Goal: Task Accomplishment & Management: Complete application form

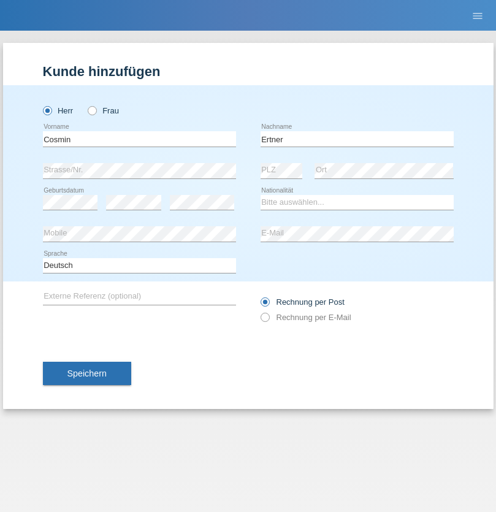
type input "Ertner"
select select "RO"
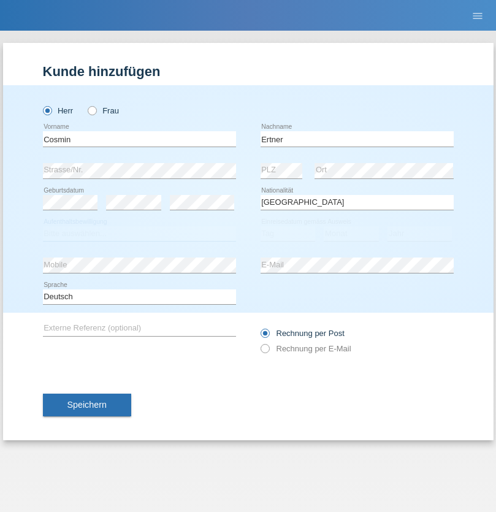
select select "C"
select select "06"
select select "05"
select select "2021"
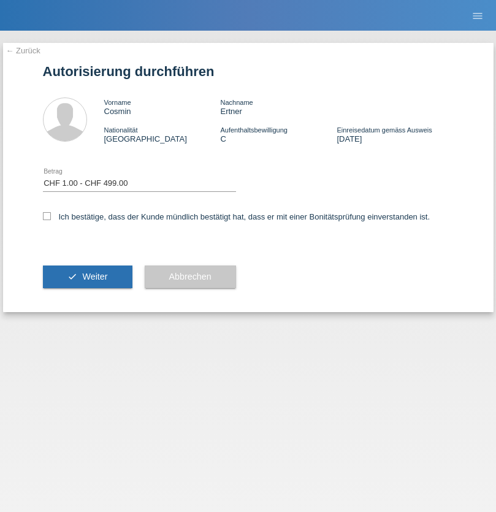
select select "1"
checkbox input "true"
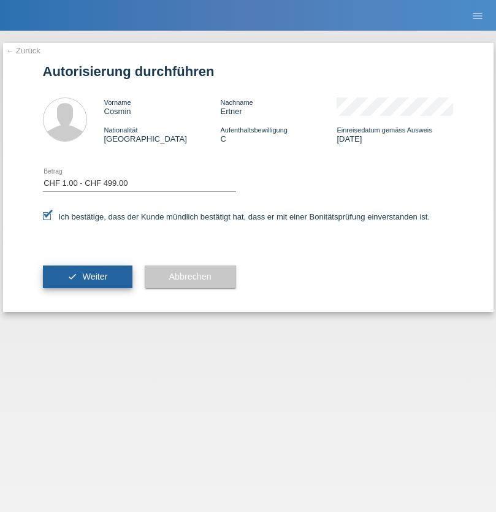
click at [87, 277] on span "Weiter" at bounding box center [94, 277] width 25 height 10
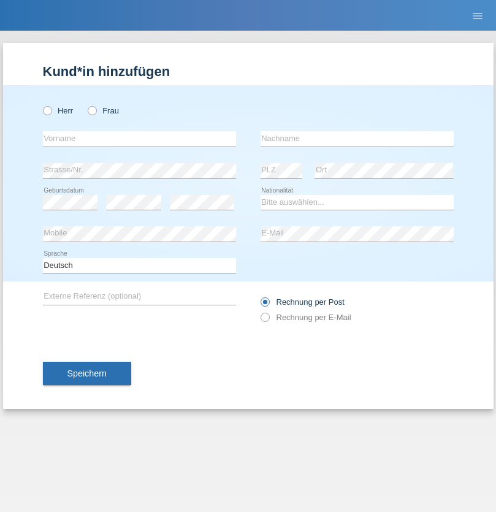
radio input "true"
click at [139, 139] on input "text" at bounding box center [139, 138] width 193 height 15
type input "Varga"
click at [357, 139] on input "text" at bounding box center [357, 138] width 193 height 15
type input "Florin"
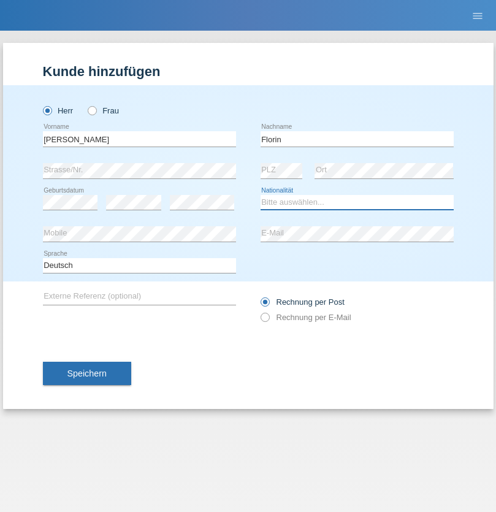
select select "RO"
select select "C"
select select "29"
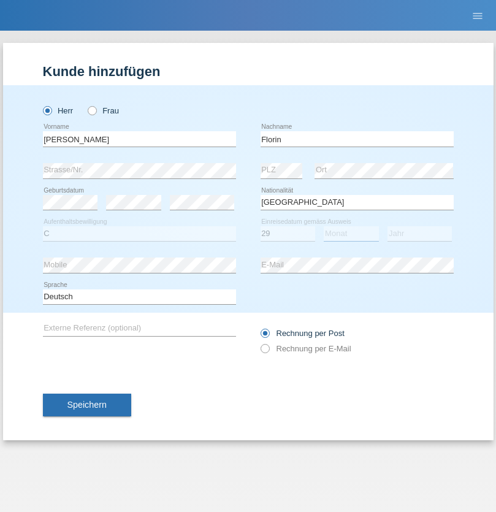
select select "02"
select select "2021"
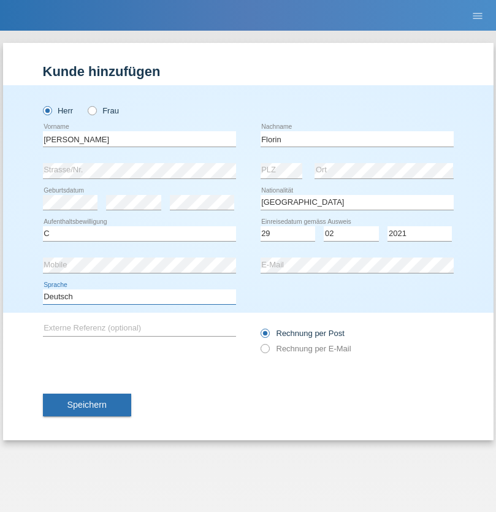
select select "en"
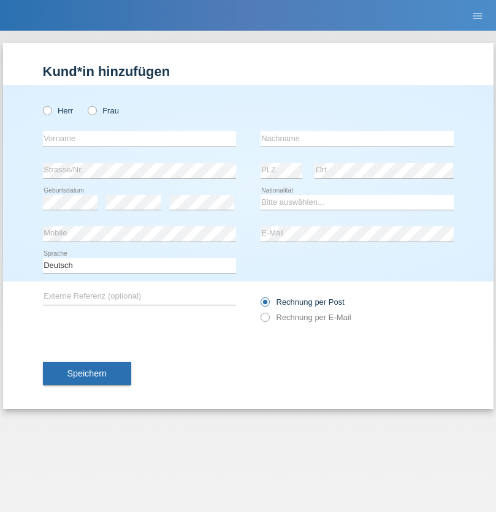
radio input "true"
click at [139, 139] on input "text" at bounding box center [139, 138] width 193 height 15
type input "Ruth"
click at [357, 139] on input "text" at bounding box center [357, 138] width 193 height 15
type input "Krebs"
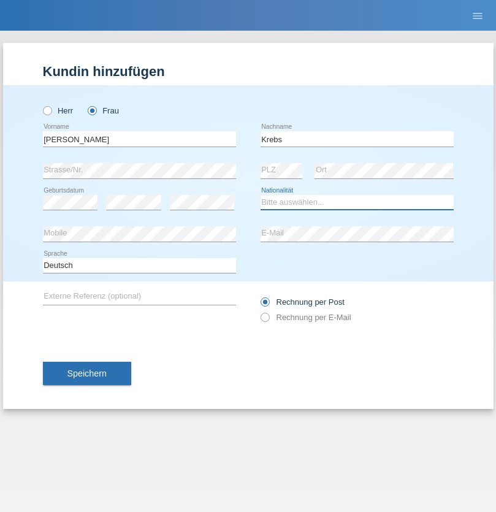
select select "CH"
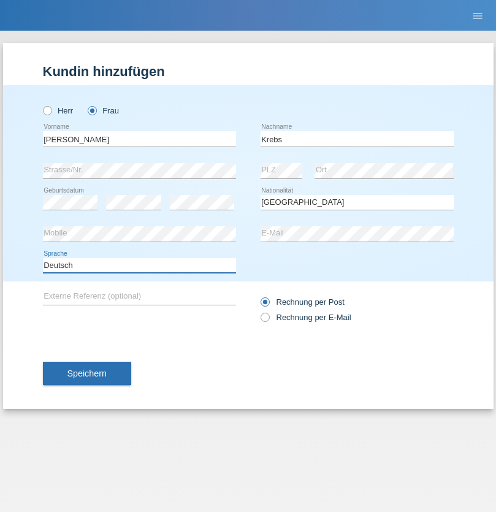
select select "en"
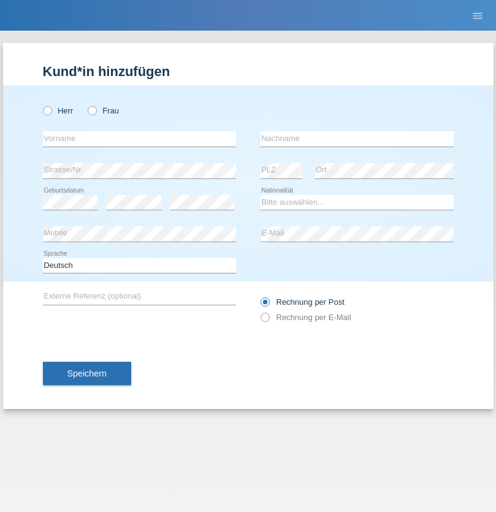
radio input "true"
click at [139, 139] on input "text" at bounding box center [139, 138] width 193 height 15
type input "Qovanaj"
click at [357, 139] on input "text" at bounding box center [357, 138] width 193 height 15
type input "Shaban"
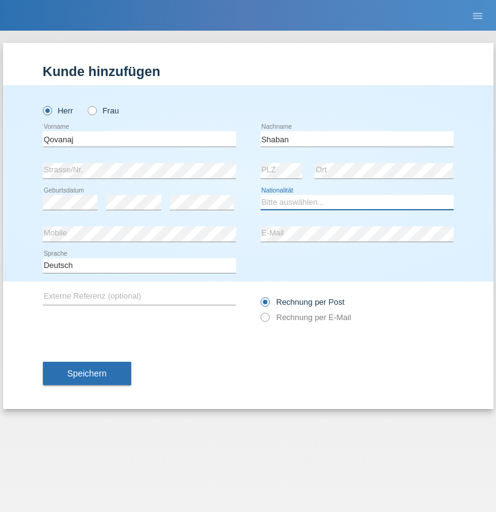
select select "CH"
radio input "true"
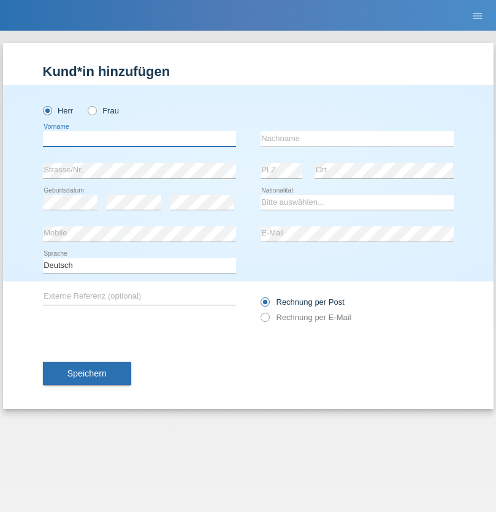
click at [139, 139] on input "text" at bounding box center [139, 138] width 193 height 15
type input "Marian"
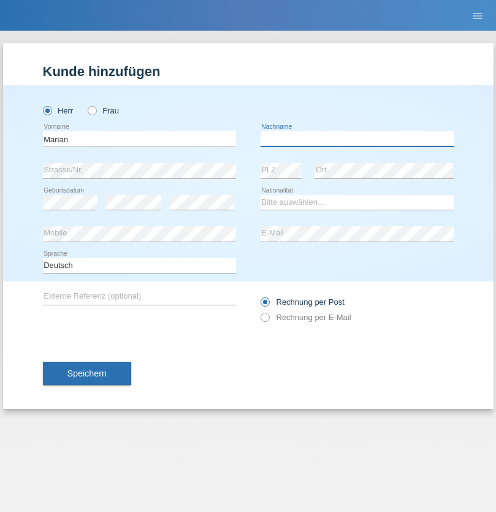
click at [357, 139] on input "text" at bounding box center [357, 138] width 193 height 15
type input "Matusa"
select select "RO"
select select "C"
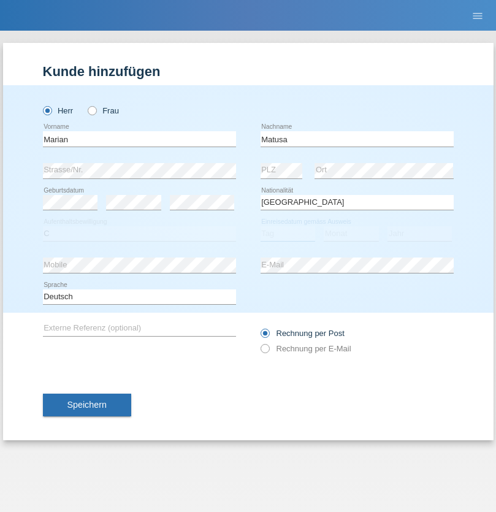
select select "01"
select select "06"
select select "2016"
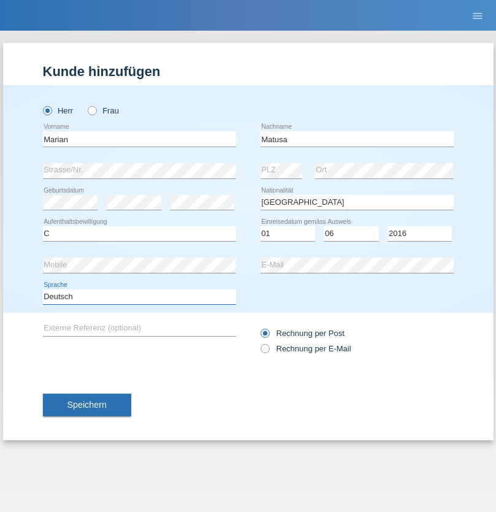
select select "en"
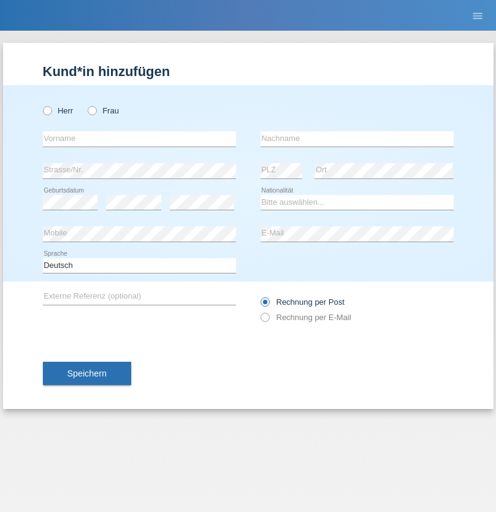
radio input "true"
click at [139, 139] on input "text" at bounding box center [139, 138] width 193 height 15
type input "[PERSON_NAME]"
click at [357, 139] on input "text" at bounding box center [357, 138] width 193 height 15
type input "Weinlein"
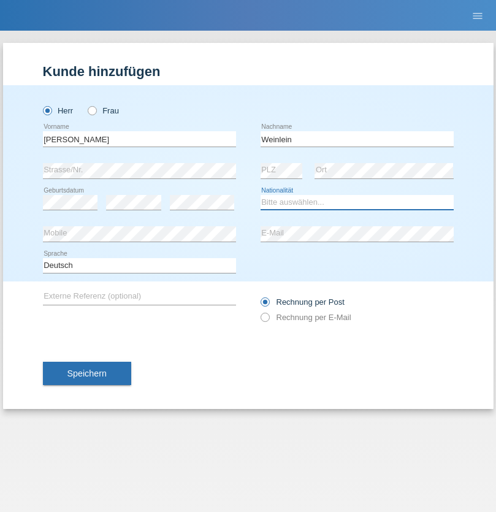
select select "CH"
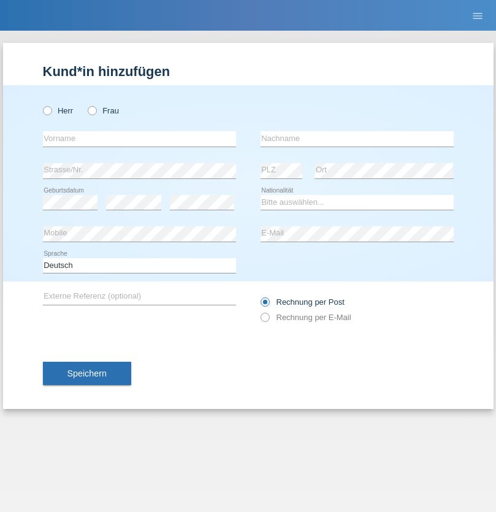
radio input "true"
click at [139, 139] on input "text" at bounding box center [139, 138] width 193 height 15
type input "Jashari lmeri"
click at [357, 139] on input "text" at bounding box center [357, 138] width 193 height 15
type input "Rabije"
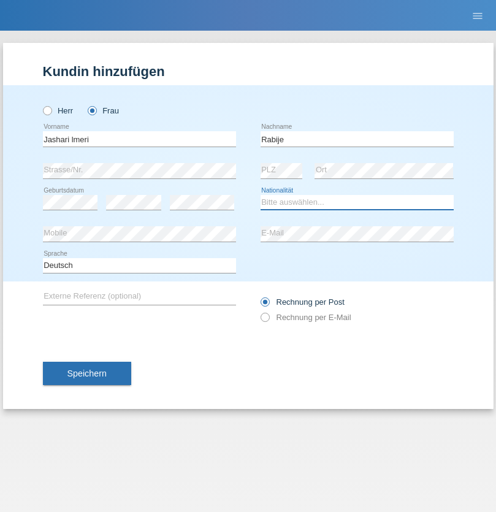
select select "CH"
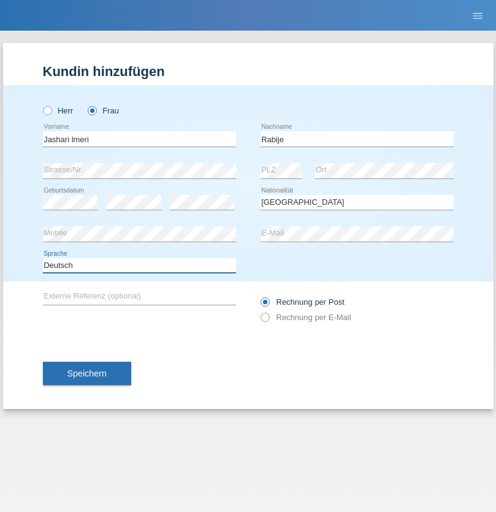
select select "en"
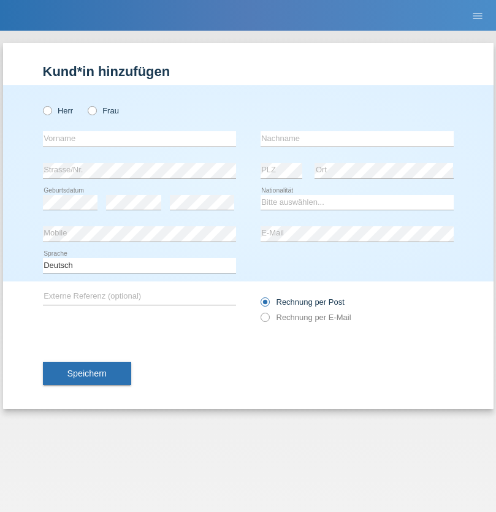
radio input "true"
click at [139, 139] on input "text" at bounding box center [139, 138] width 193 height 15
type input "firat"
click at [357, 139] on input "text" at bounding box center [357, 138] width 193 height 15
type input "kara"
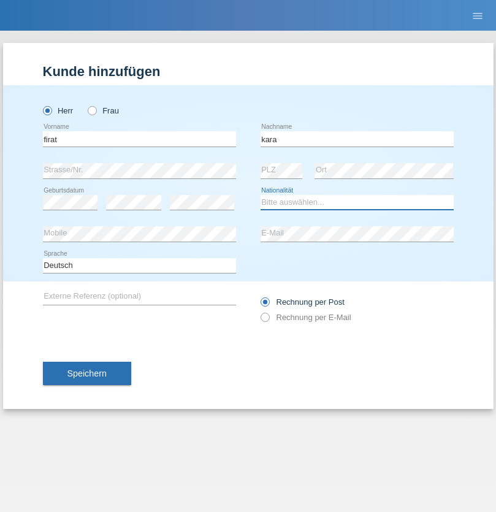
select select "CH"
radio input "true"
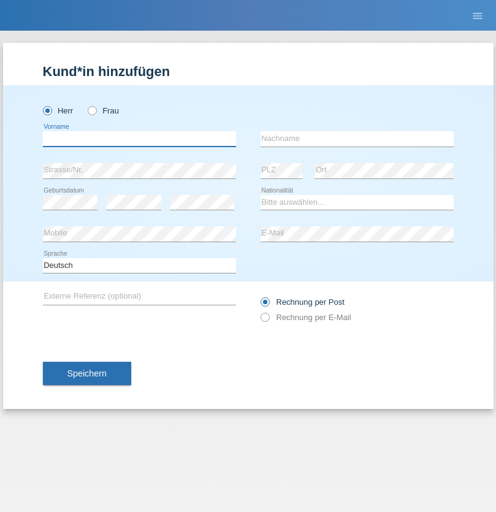
click at [139, 139] on input "text" at bounding box center [139, 138] width 193 height 15
type input "Gigov"
click at [357, 139] on input "text" at bounding box center [357, 138] width 193 height 15
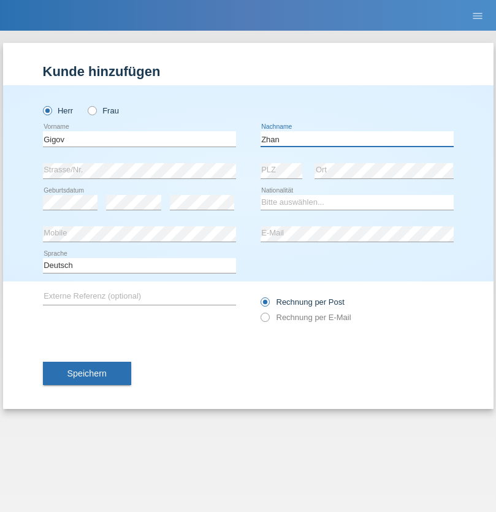
type input "Zhan"
select select "BG"
select select "C"
select select "23"
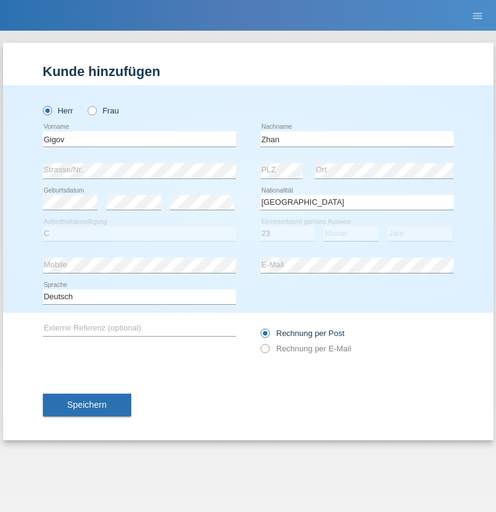
select select "10"
select select "2021"
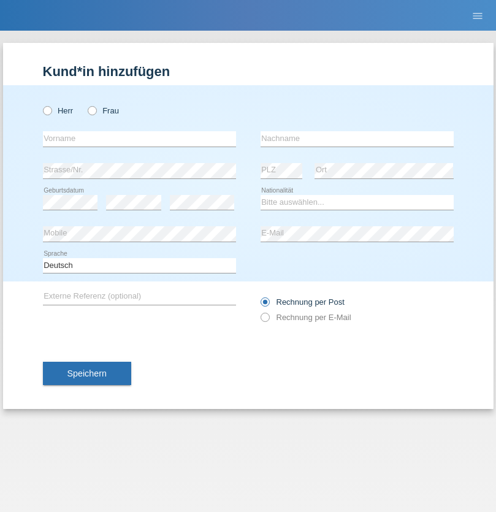
radio input "true"
click at [139, 139] on input "text" at bounding box center [139, 138] width 193 height 15
type input "Amand"
click at [357, 139] on input "text" at bounding box center [357, 138] width 193 height 15
type input "Pires"
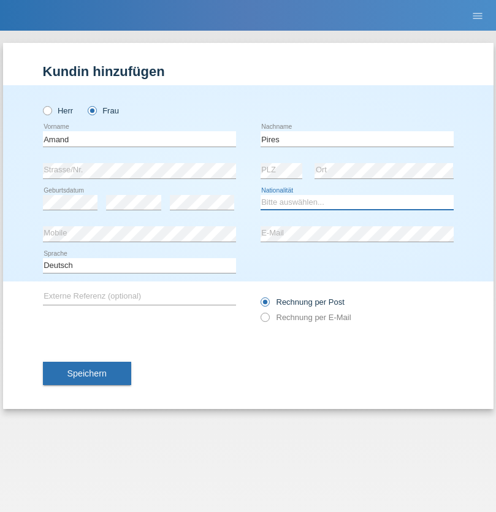
select select "CH"
radio input "true"
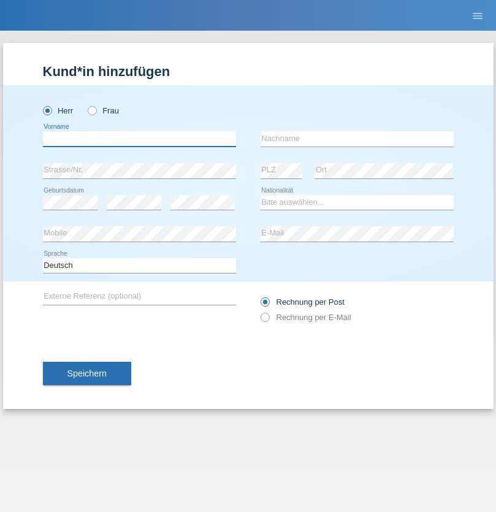
click at [139, 139] on input "text" at bounding box center [139, 138] width 193 height 15
type input "[PERSON_NAME]"
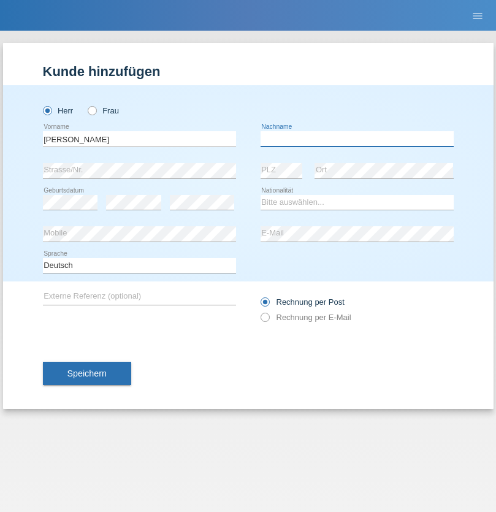
click at [357, 139] on input "text" at bounding box center [357, 138] width 193 height 15
type input "Saidi"
select select "CH"
radio input "true"
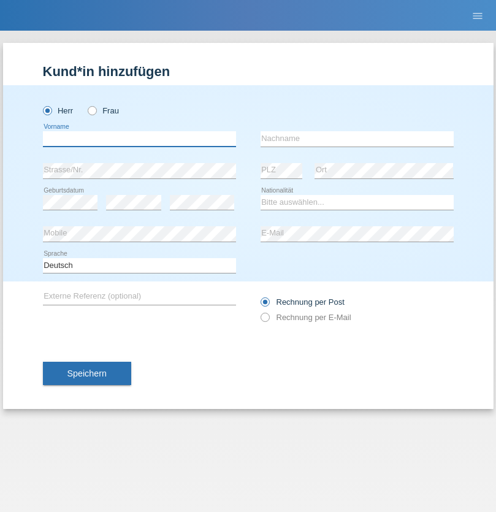
click at [139, 139] on input "text" at bounding box center [139, 138] width 193 height 15
type input "Matusa"
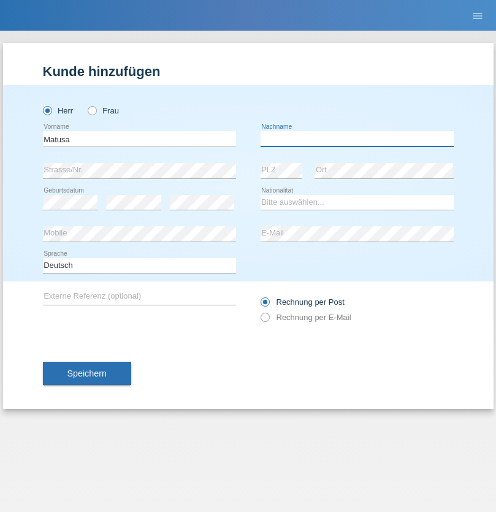
click at [357, 139] on input "text" at bounding box center [357, 138] width 193 height 15
type input "Marian valentin"
select select "OM"
select select "C"
select select "01"
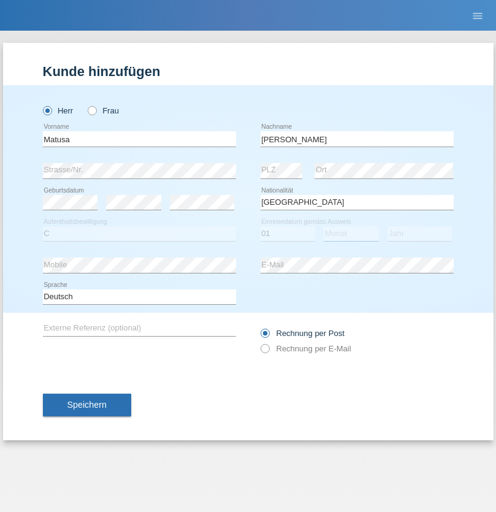
select select "06"
select select "2016"
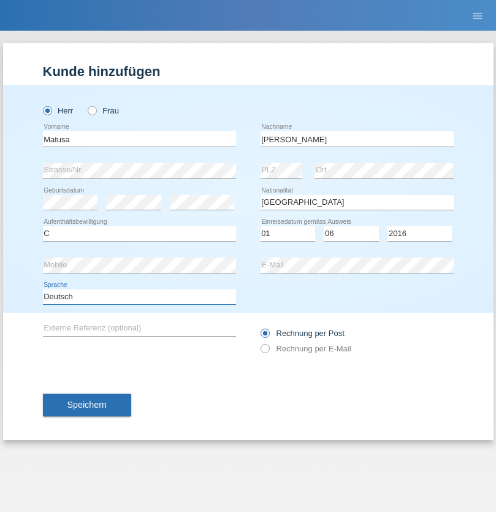
select select "en"
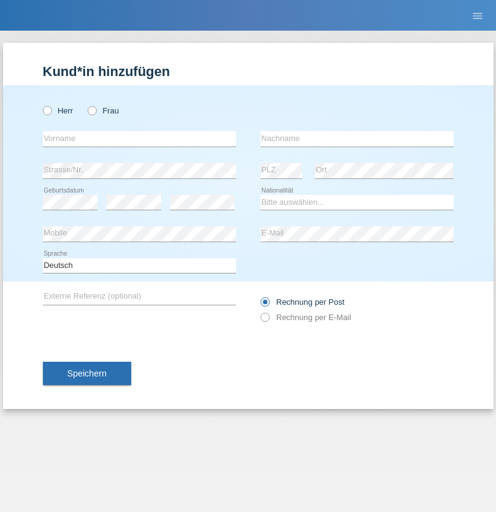
radio input "true"
click at [139, 139] on input "text" at bounding box center [139, 138] width 193 height 15
type input "Edinson Maurício"
click at [357, 139] on input "text" at bounding box center [357, 138] width 193 height 15
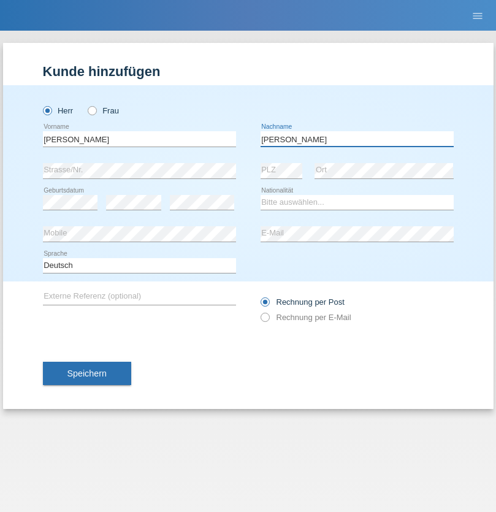
type input "Branquinho Alexander"
select select "PT"
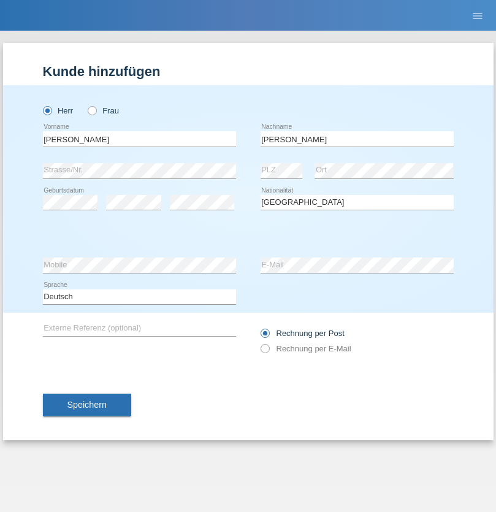
select select "C"
select select "23"
select select "08"
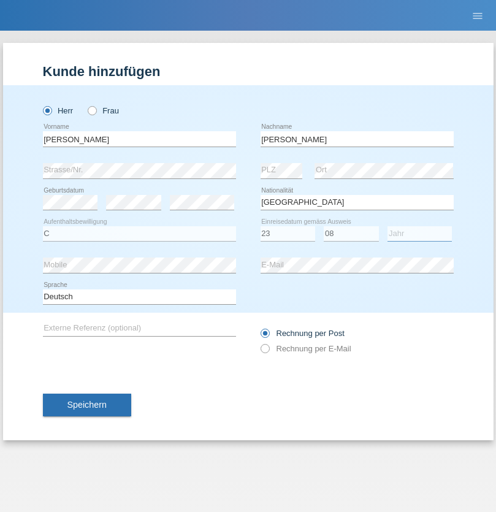
select select "2021"
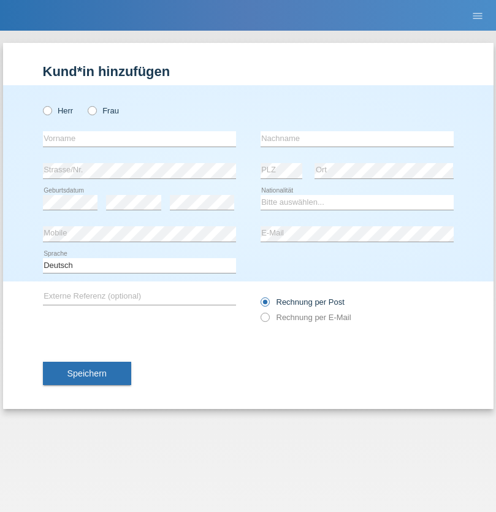
radio input "true"
click at [139, 139] on input "text" at bounding box center [139, 138] width 193 height 15
type input "[PERSON_NAME]"
click at [357, 139] on input "text" at bounding box center [357, 138] width 193 height 15
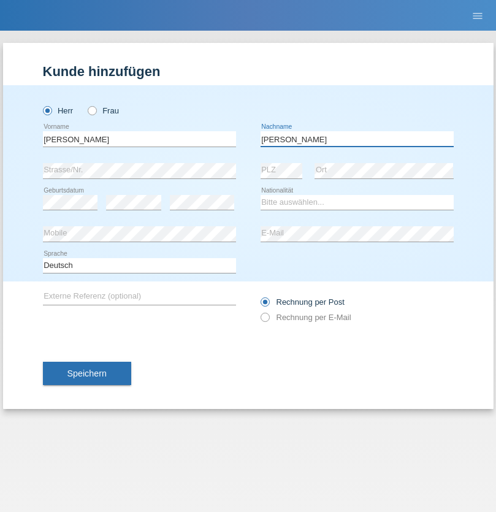
type input "[PERSON_NAME]"
select select "CH"
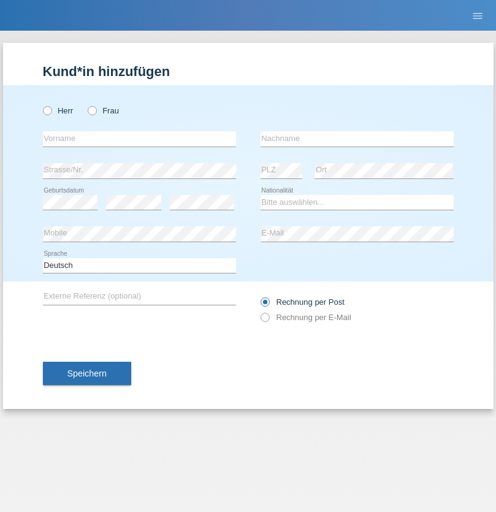
radio input "true"
click at [139, 139] on input "text" at bounding box center [139, 138] width 193 height 15
type input "Szilvia"
click at [357, 139] on input "text" at bounding box center [357, 138] width 193 height 15
type input "Olakh"
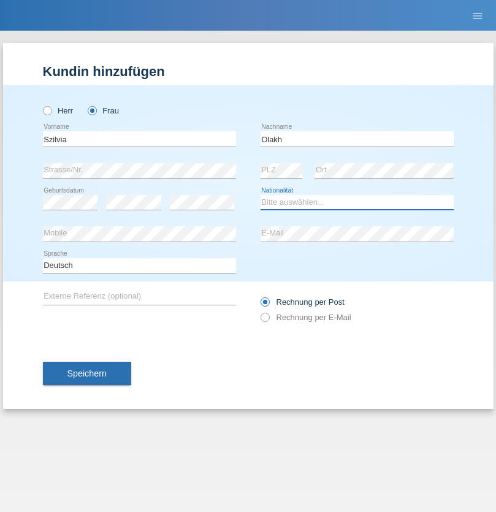
select select "UA"
select select "C"
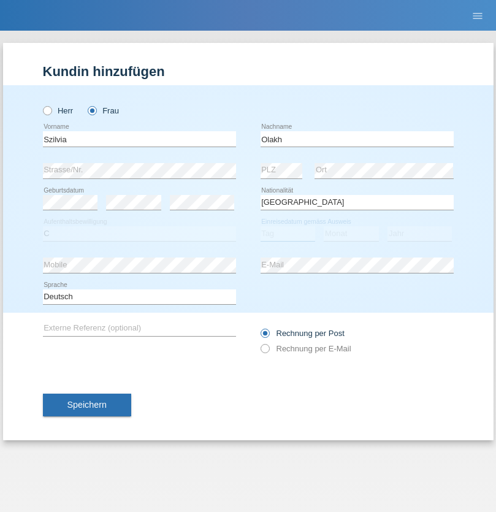
select select "15"
select select "09"
select select "2021"
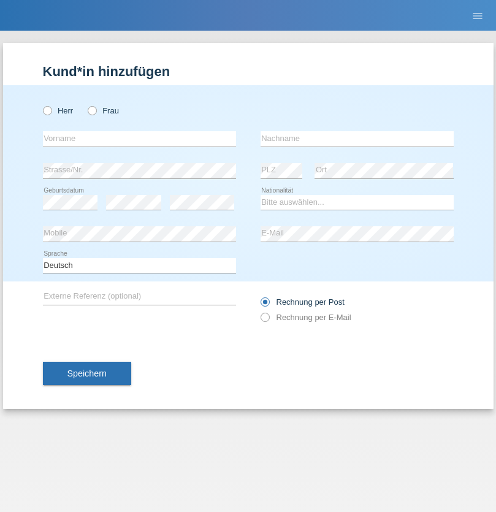
radio input "true"
click at [139, 139] on input "text" at bounding box center [139, 138] width 193 height 15
type input "Asrit"
click at [357, 139] on input "text" at bounding box center [357, 138] width 193 height 15
type input "Kupa"
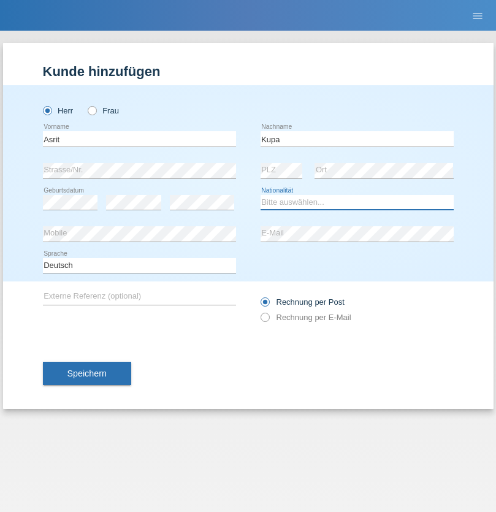
select select "MK"
select select "C"
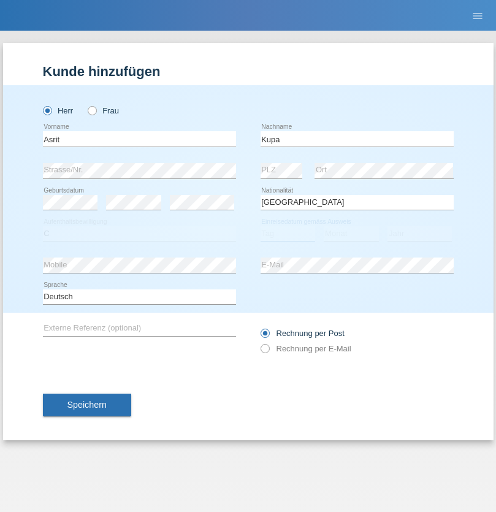
select select "27"
select select "05"
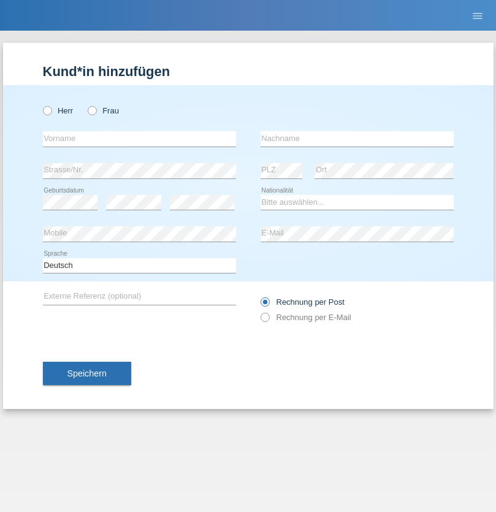
radio input "true"
click at [139, 139] on input "text" at bounding box center [139, 138] width 193 height 15
type input "Ibrahim"
click at [357, 139] on input "text" at bounding box center [357, 138] width 193 height 15
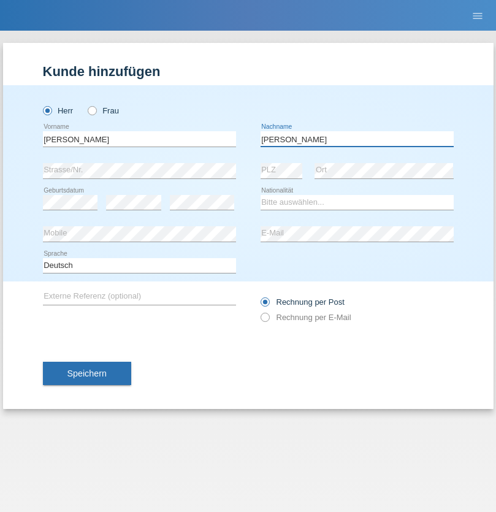
type input "Abbas"
select select "SY"
select select "C"
select select "15"
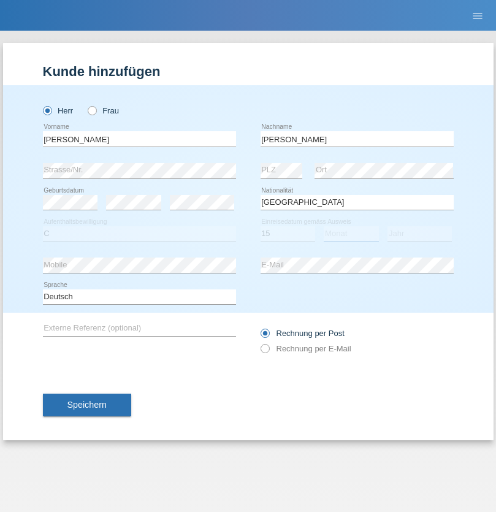
select select "09"
select select "2021"
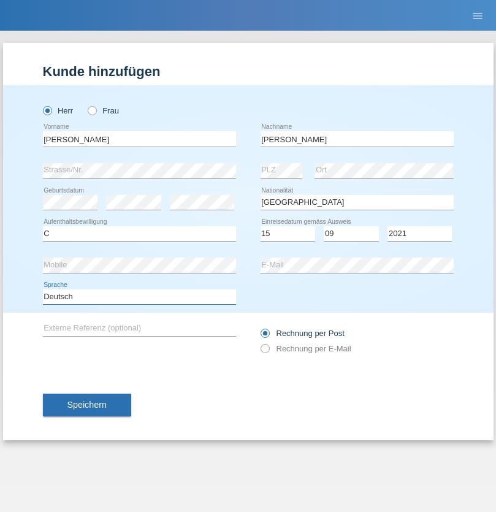
select select "en"
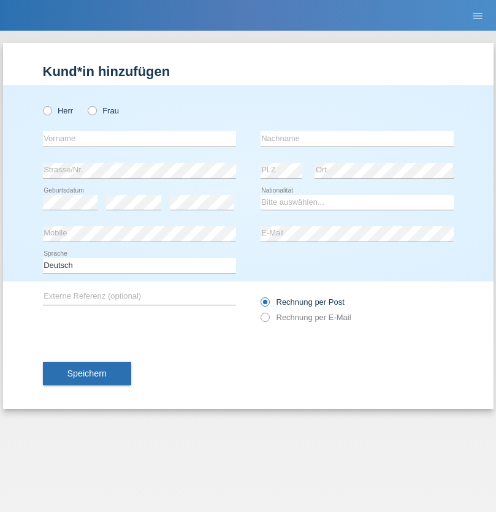
radio input "true"
select select "CH"
radio input "true"
click at [139, 139] on input "text" at bounding box center [139, 138] width 193 height 15
type input "[PERSON_NAME]"
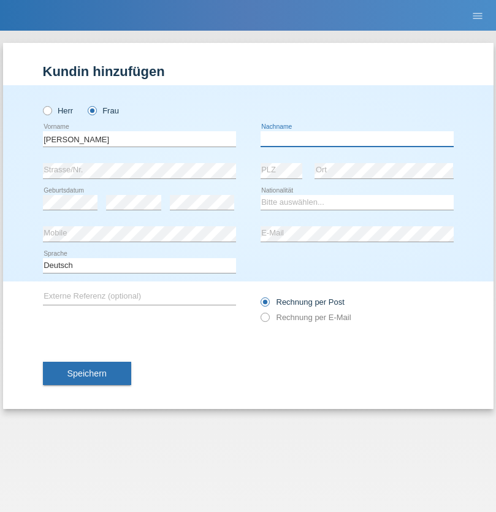
click at [357, 139] on input "text" at bounding box center [357, 138] width 193 height 15
type input "Bacic"
select select "CH"
